Goal: Check status

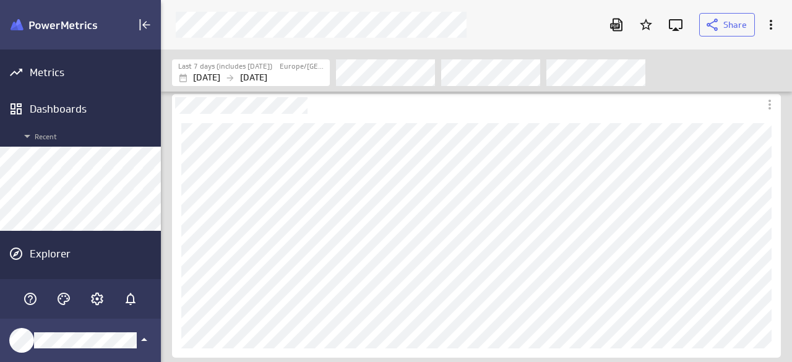
scroll to position [381, 650]
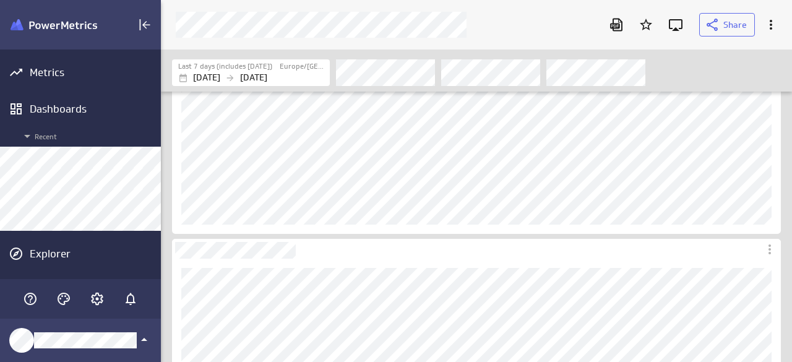
scroll to position [186, 0]
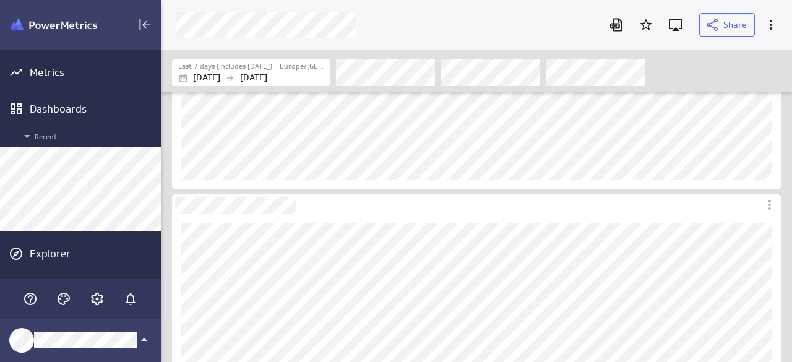
scroll to position [186, 0]
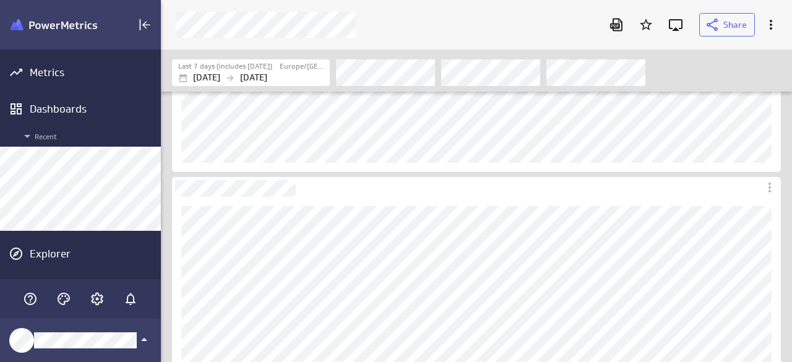
click at [741, 69] on div "Filters" at bounding box center [558, 72] width 444 height 27
